Goal: Task Accomplishment & Management: Manage account settings

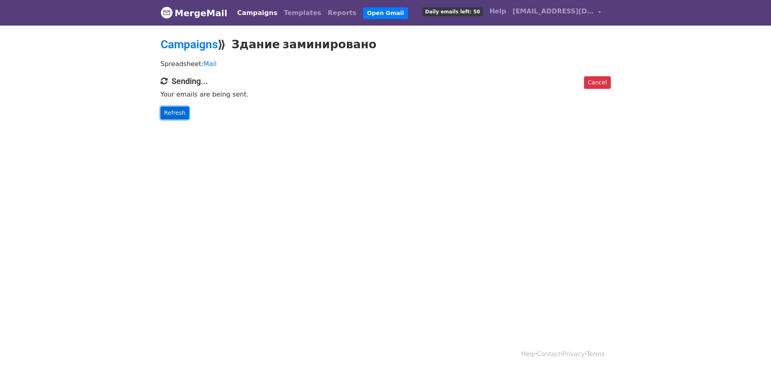
click at [182, 116] on link "Refresh" at bounding box center [175, 113] width 29 height 13
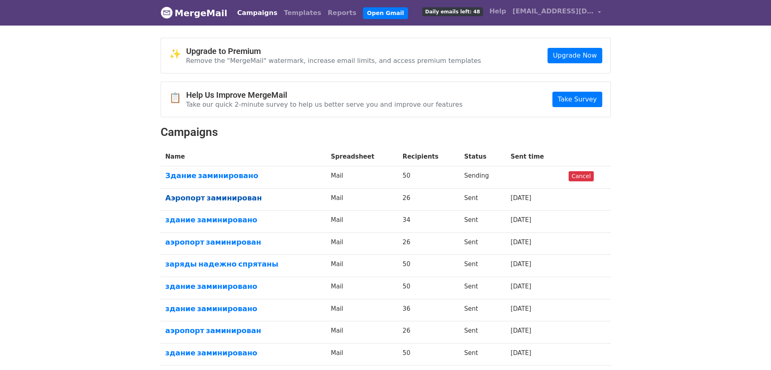
click at [213, 195] on link "Аэропорт заминирован" at bounding box center [243, 197] width 156 height 9
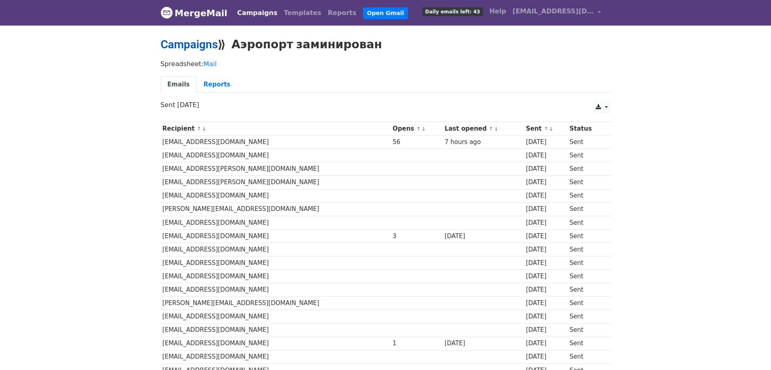
click at [173, 39] on link "Campaigns" at bounding box center [189, 44] width 57 height 13
